Goal: Transaction & Acquisition: Download file/media

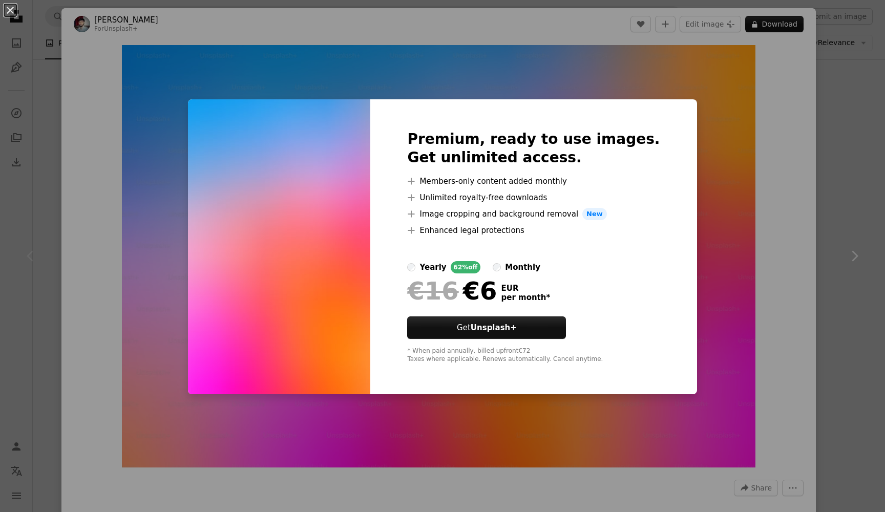
click at [704, 228] on div "An X shape Premium, ready to use images. Get unlimited access. A plus sign Memb…" at bounding box center [442, 256] width 885 height 512
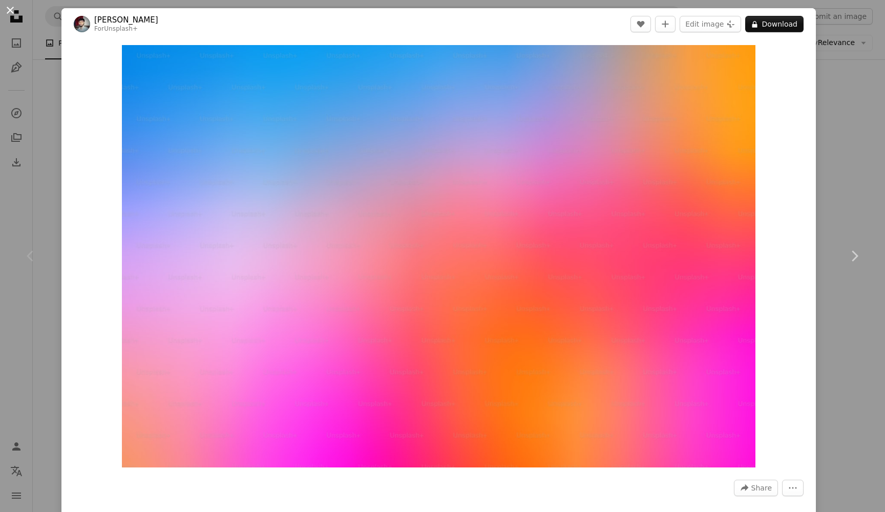
click at [10, 8] on button "An X shape" at bounding box center [10, 10] width 12 height 12
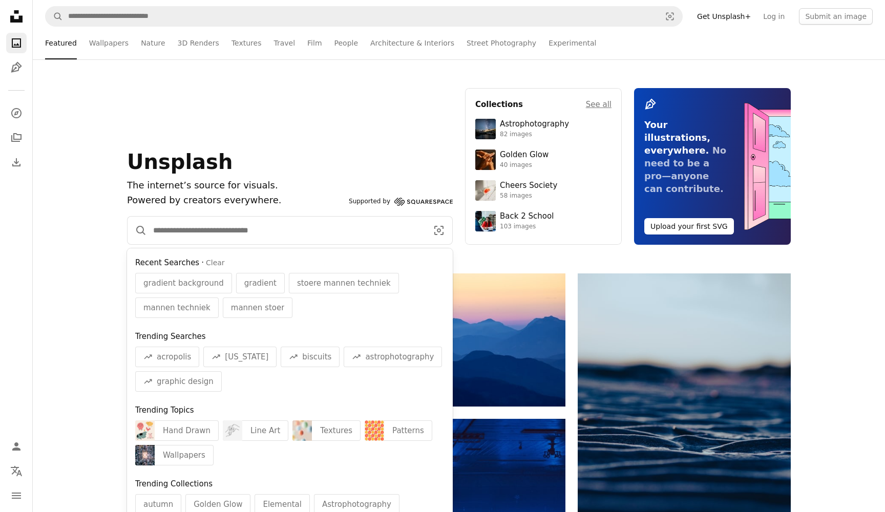
click at [198, 229] on input "Find visuals sitewide" at bounding box center [286, 231] width 279 height 28
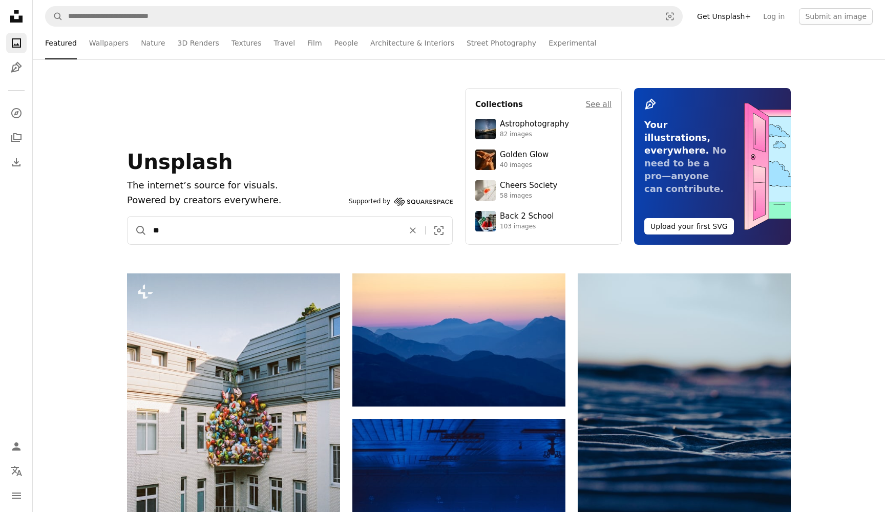
type input "***"
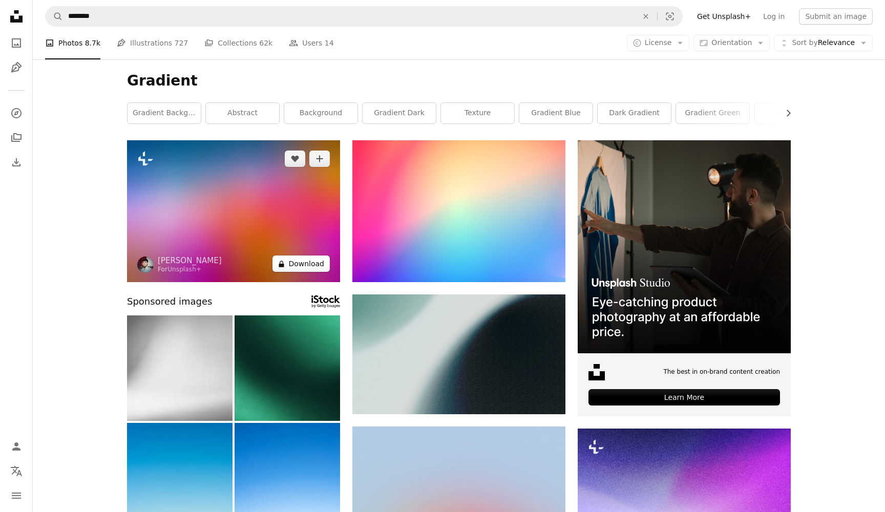
click at [309, 267] on button "A lock Download" at bounding box center [300, 263] width 57 height 16
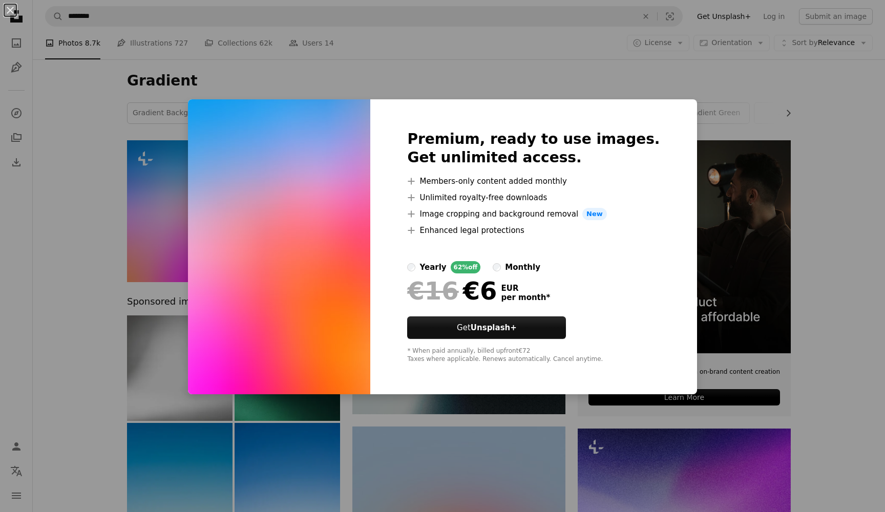
click at [485, 82] on div "An X shape Premium, ready to use images. Get unlimited access. A plus sign Memb…" at bounding box center [442, 256] width 885 height 512
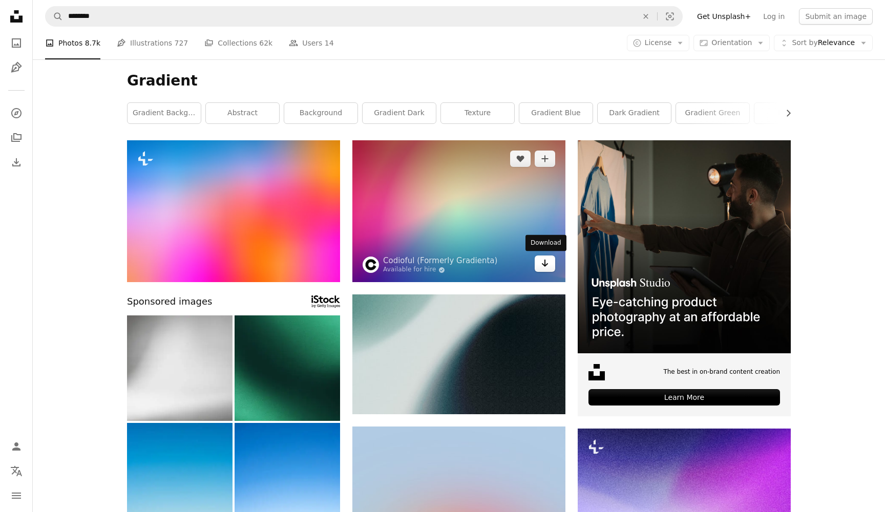
click at [545, 265] on icon "Download" at bounding box center [545, 263] width 7 height 7
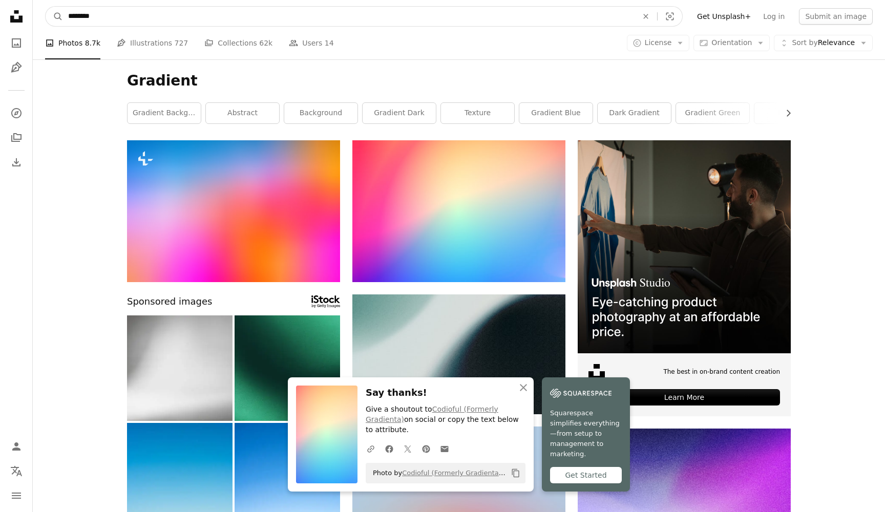
click at [198, 14] on input "********" at bounding box center [348, 16] width 571 height 19
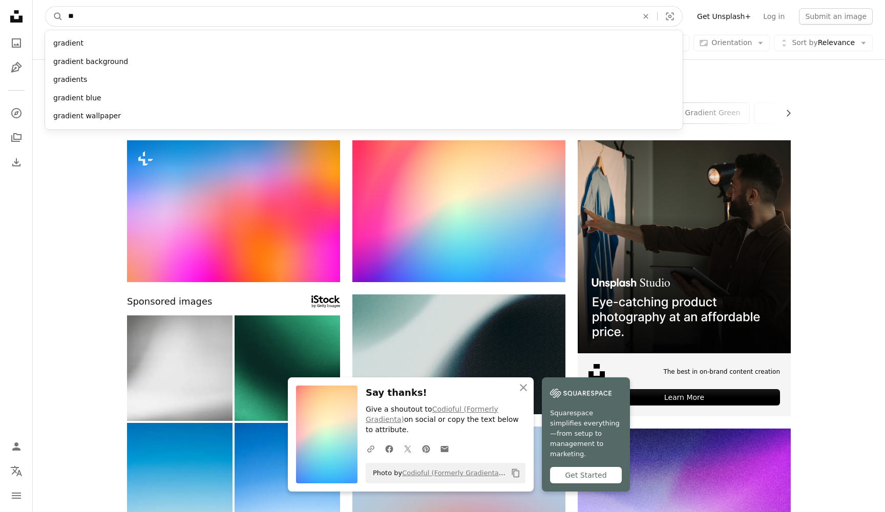
type input "*"
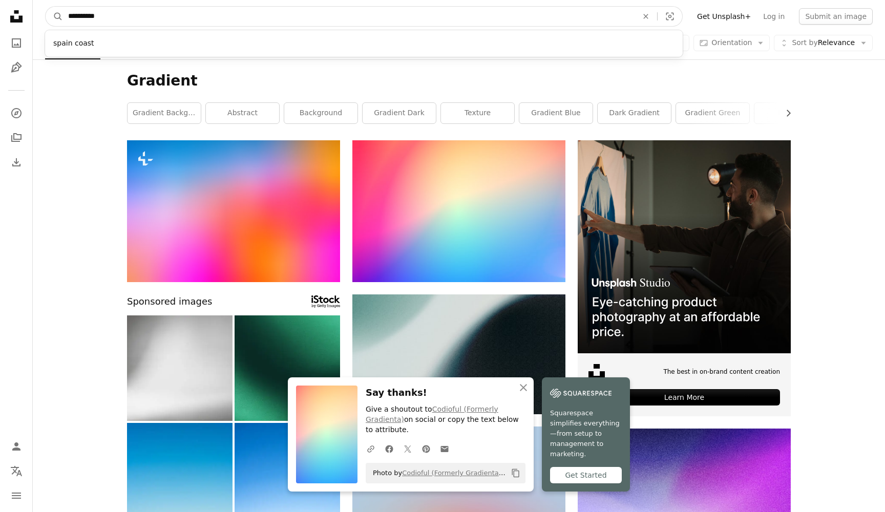
type input "**********"
click at [54, 16] on button "A magnifying glass" at bounding box center [54, 16] width 17 height 19
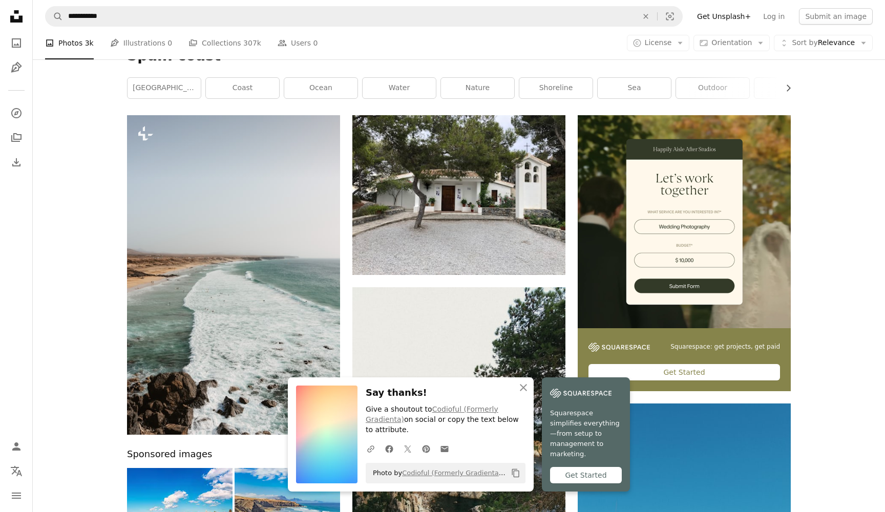
scroll to position [27, 0]
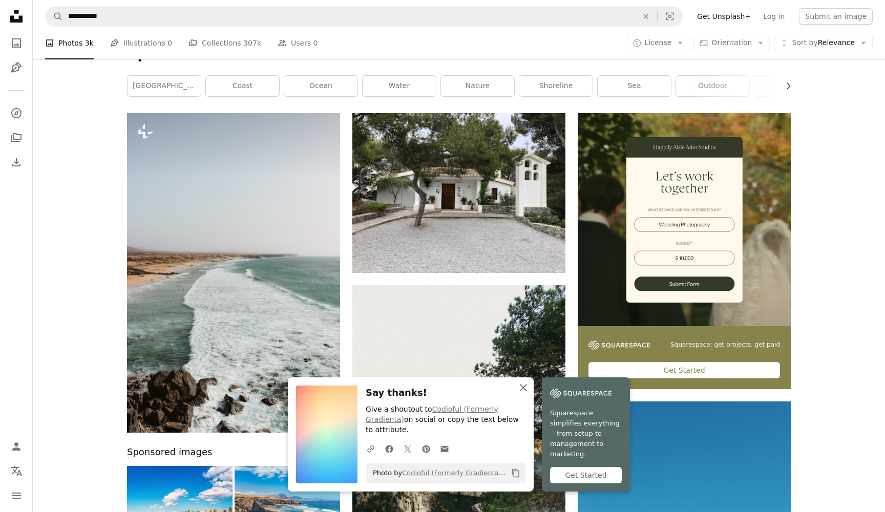
click at [523, 388] on icon "An X shape" at bounding box center [523, 387] width 12 height 12
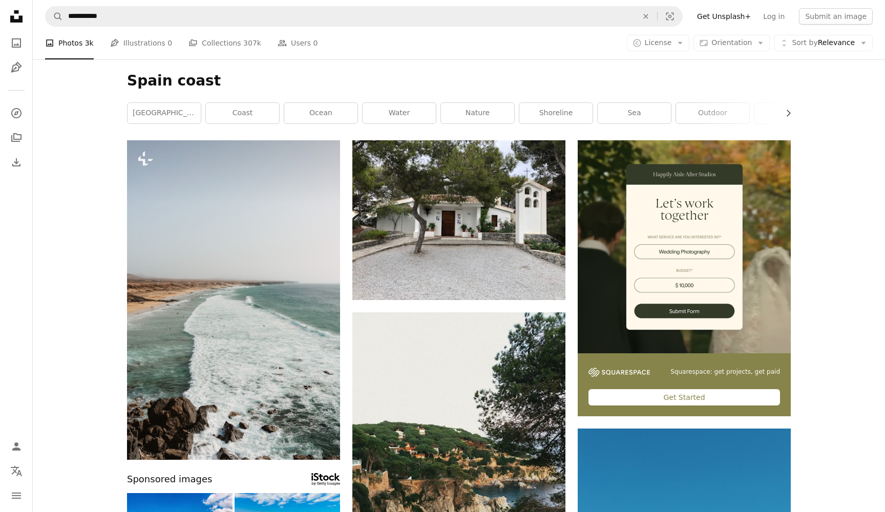
scroll to position [0, 0]
click at [316, 110] on link "ocean" at bounding box center [320, 113] width 73 height 20
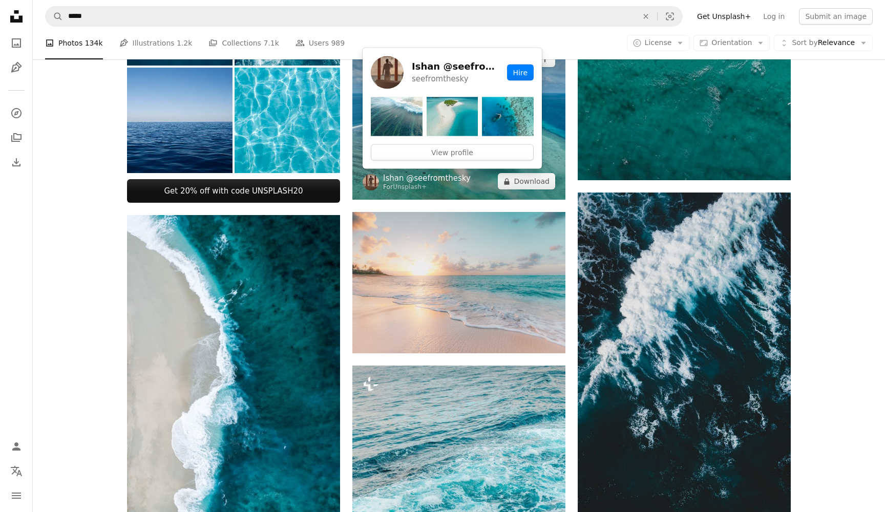
scroll to position [562, 0]
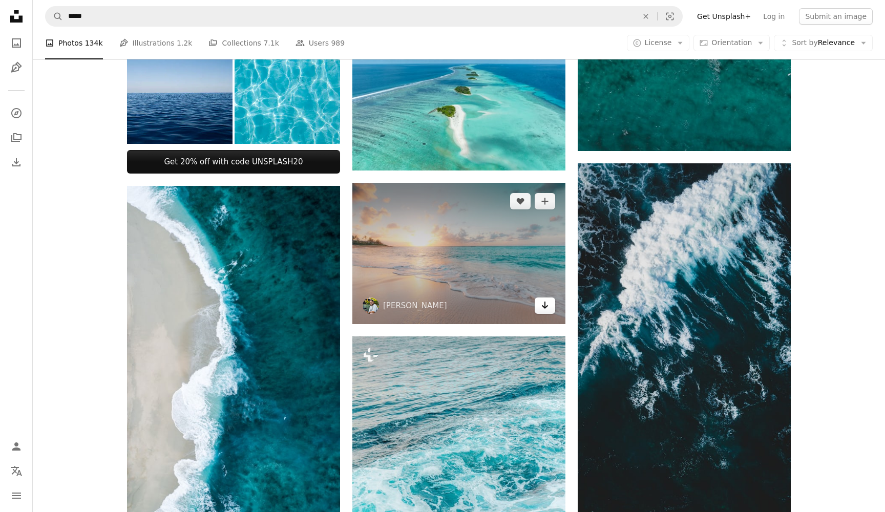
click at [547, 307] on icon "Arrow pointing down" at bounding box center [545, 305] width 8 height 12
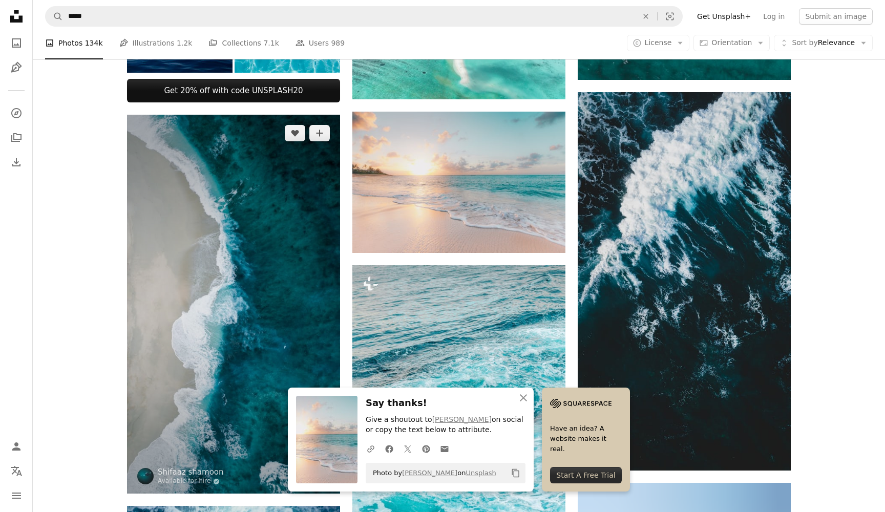
scroll to position [655, 0]
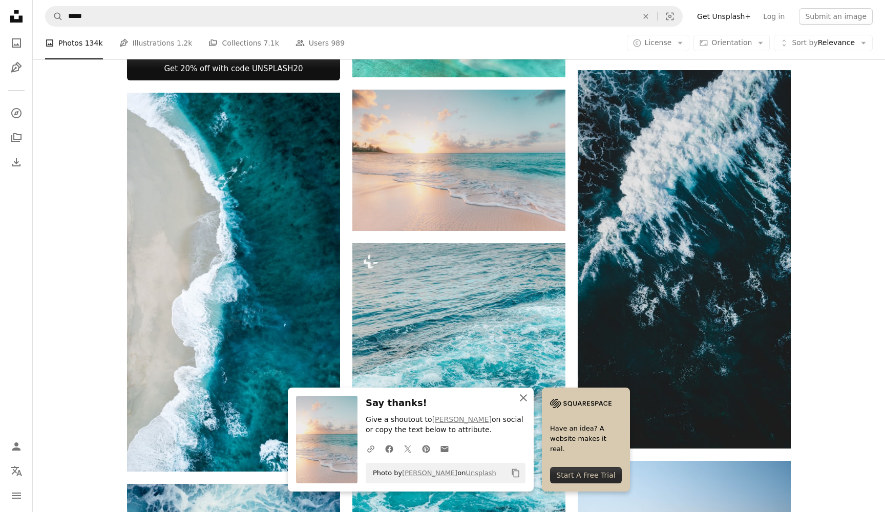
click at [525, 398] on icon "button" at bounding box center [523, 397] width 7 height 7
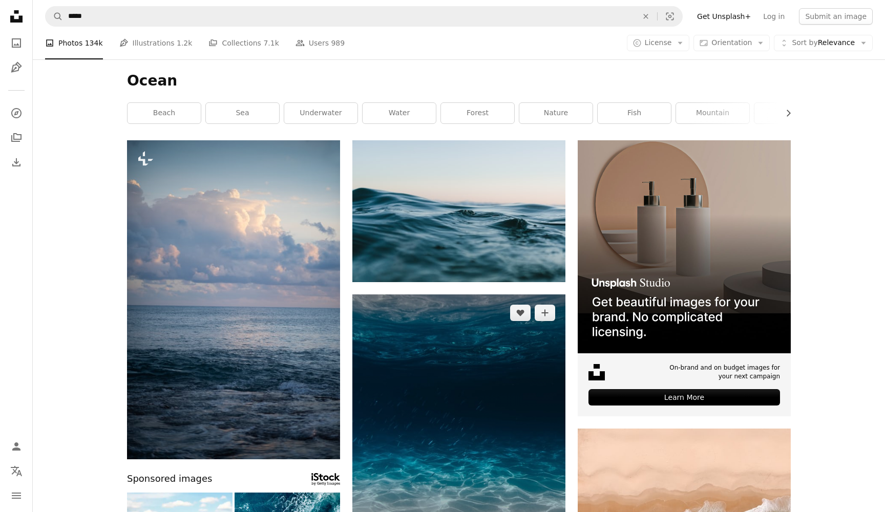
scroll to position [0, 0]
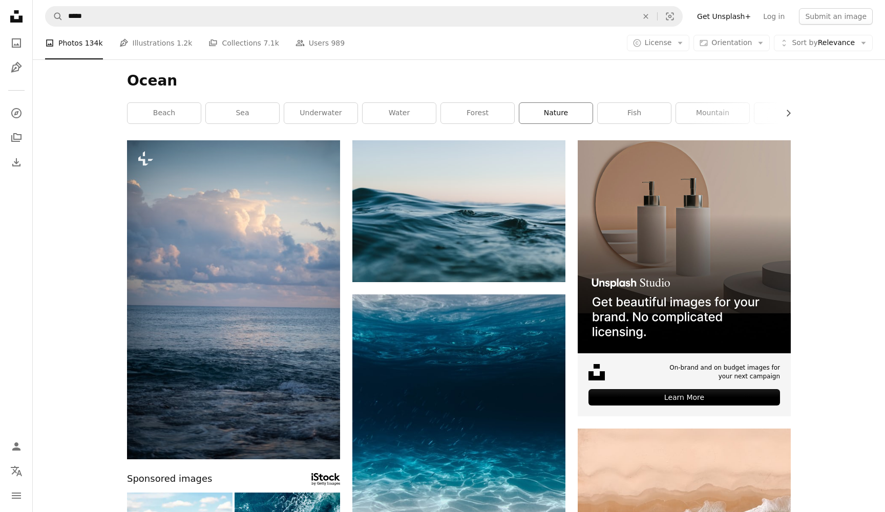
click at [562, 112] on link "nature" at bounding box center [555, 113] width 73 height 20
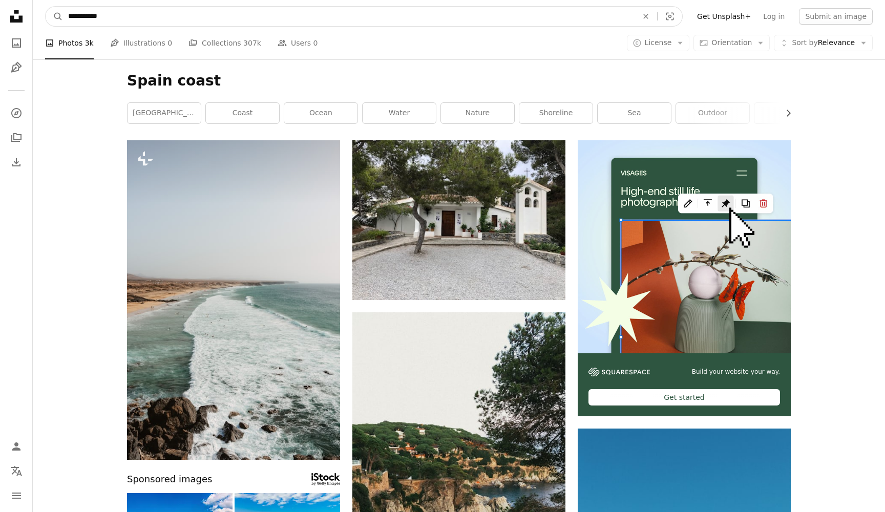
click at [124, 16] on input "**********" at bounding box center [348, 16] width 571 height 19
type input "*****"
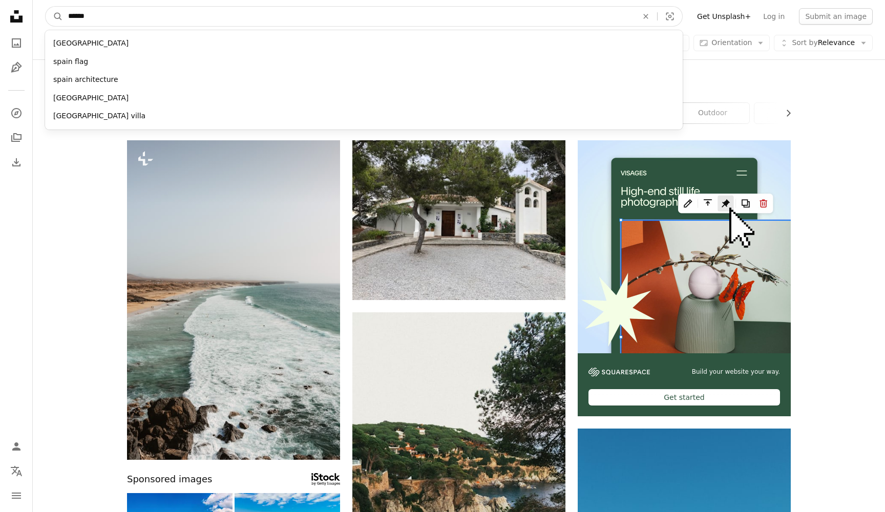
click at [54, 16] on button "A magnifying glass" at bounding box center [54, 16] width 17 height 19
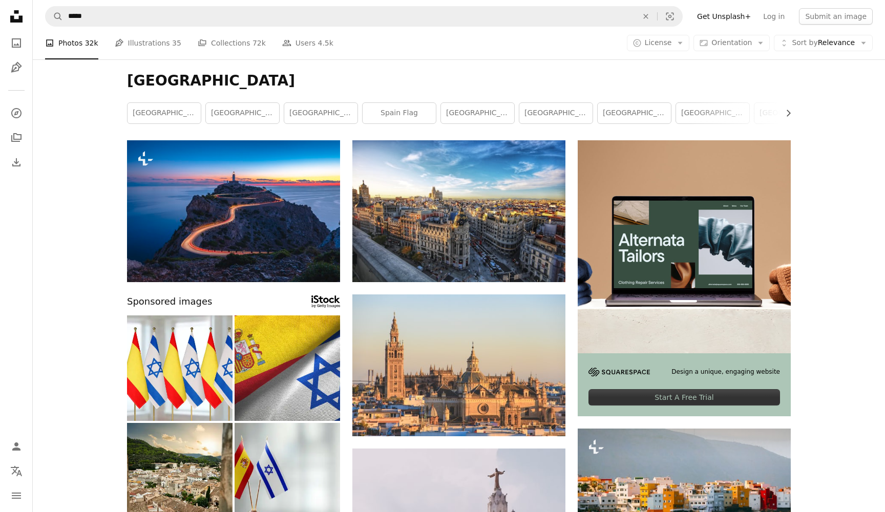
click at [174, 80] on h1 "[GEOGRAPHIC_DATA]" at bounding box center [459, 81] width 664 height 18
click at [169, 81] on h1 "[GEOGRAPHIC_DATA]" at bounding box center [459, 81] width 664 height 18
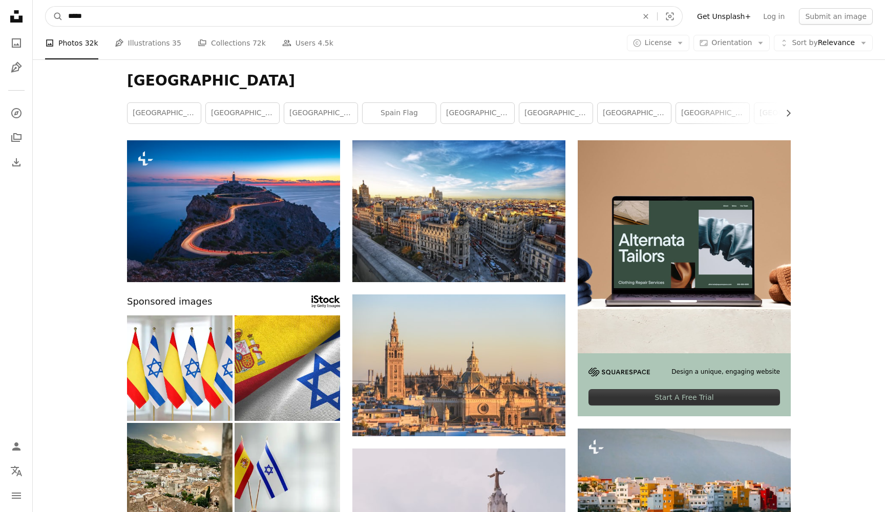
click at [121, 19] on input "*****" at bounding box center [348, 16] width 571 height 19
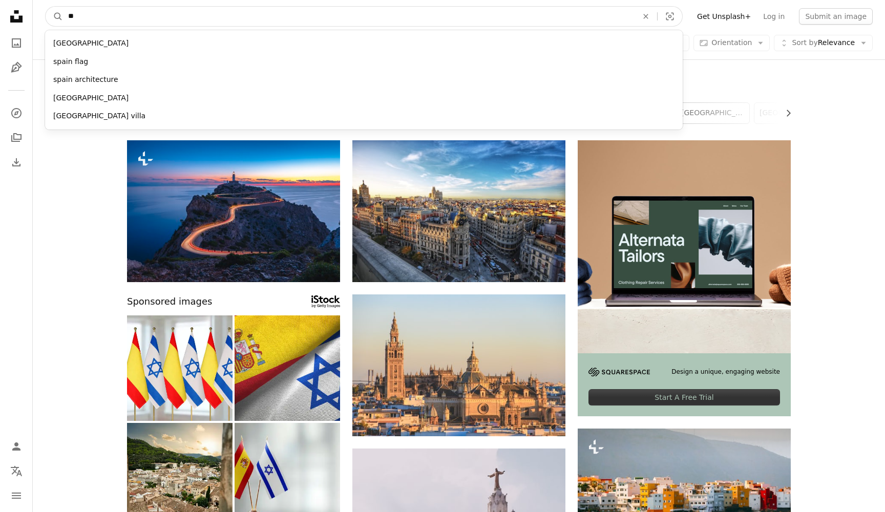
type input "*"
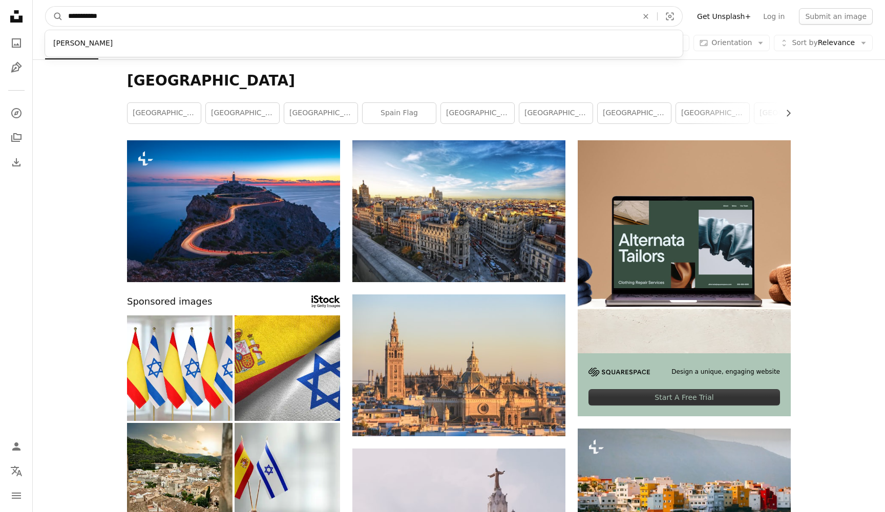
type input "**********"
click at [54, 16] on button "A magnifying glass" at bounding box center [54, 16] width 17 height 19
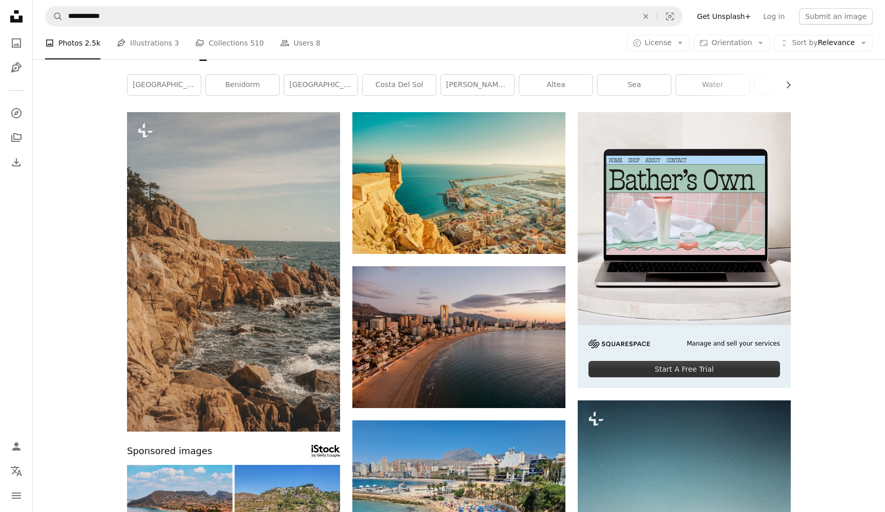
scroll to position [28, 0]
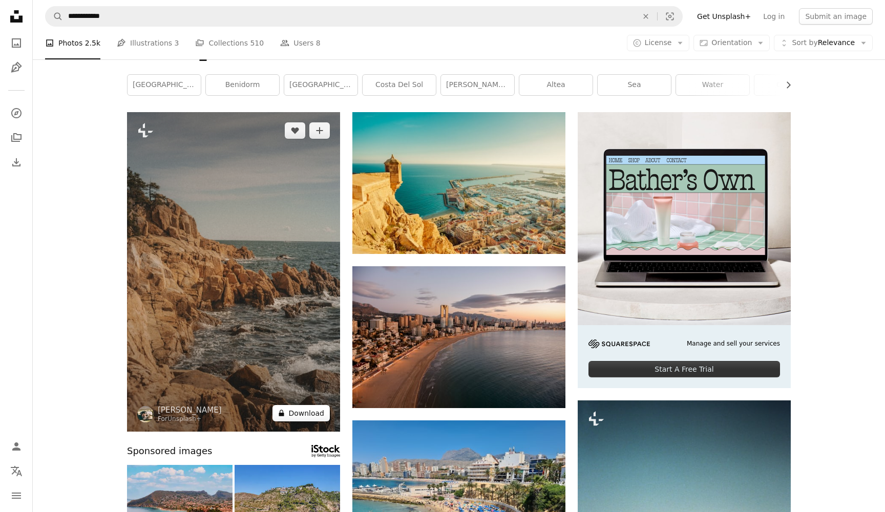
click at [298, 411] on button "A lock Download" at bounding box center [300, 413] width 57 height 16
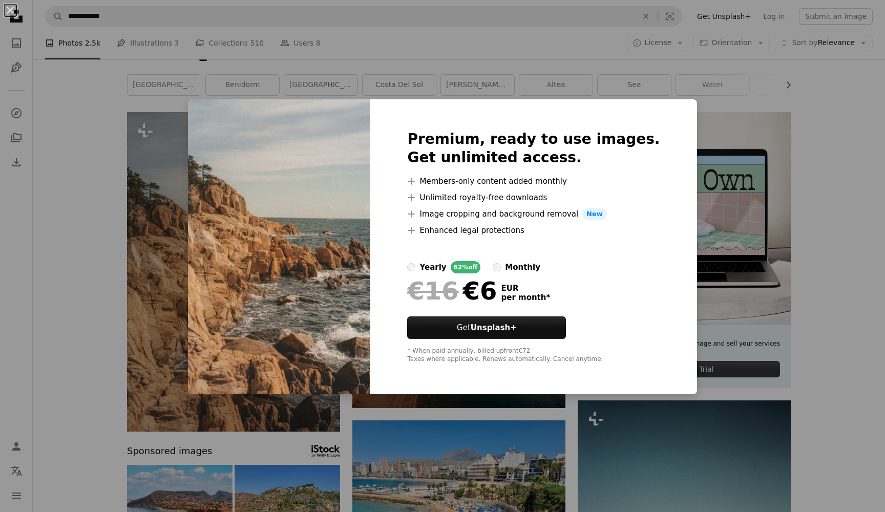
click at [107, 364] on div "An X shape Premium, ready to use images. Get unlimited access. A plus sign Memb…" at bounding box center [442, 256] width 885 height 512
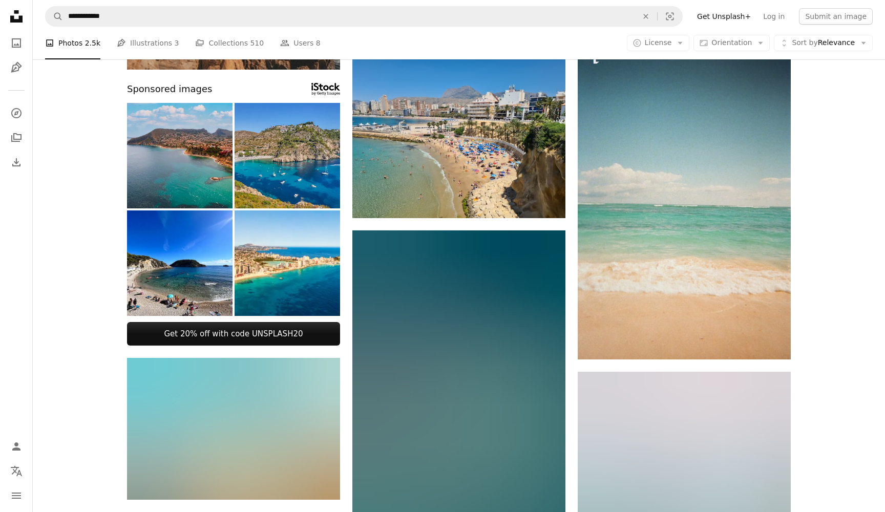
scroll to position [406, 0]
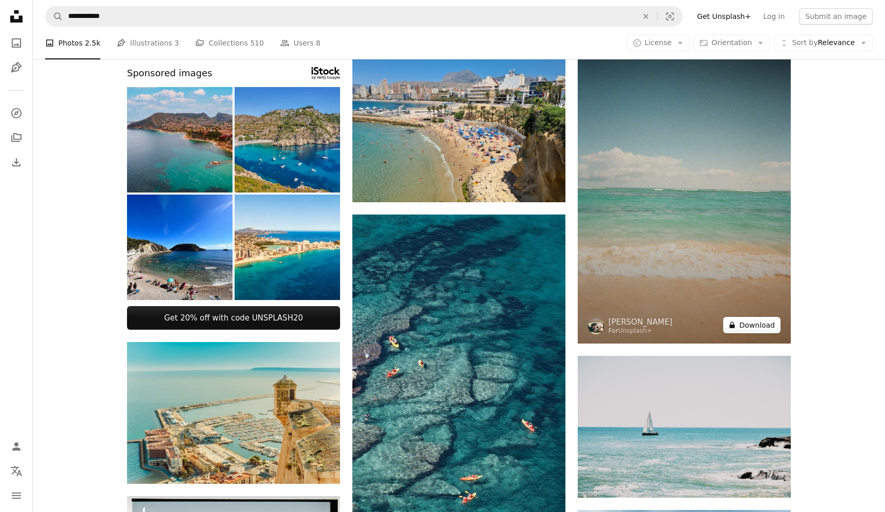
click at [759, 324] on button "A lock Download" at bounding box center [751, 325] width 57 height 16
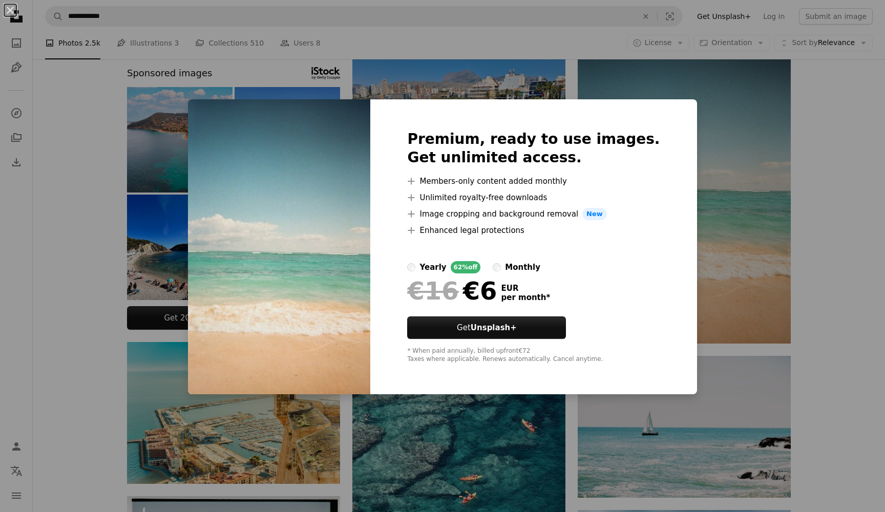
click at [826, 292] on div "An X shape Premium, ready to use images. Get unlimited access. A plus sign Memb…" at bounding box center [442, 256] width 885 height 512
